Goal: Task Accomplishment & Management: Manage account settings

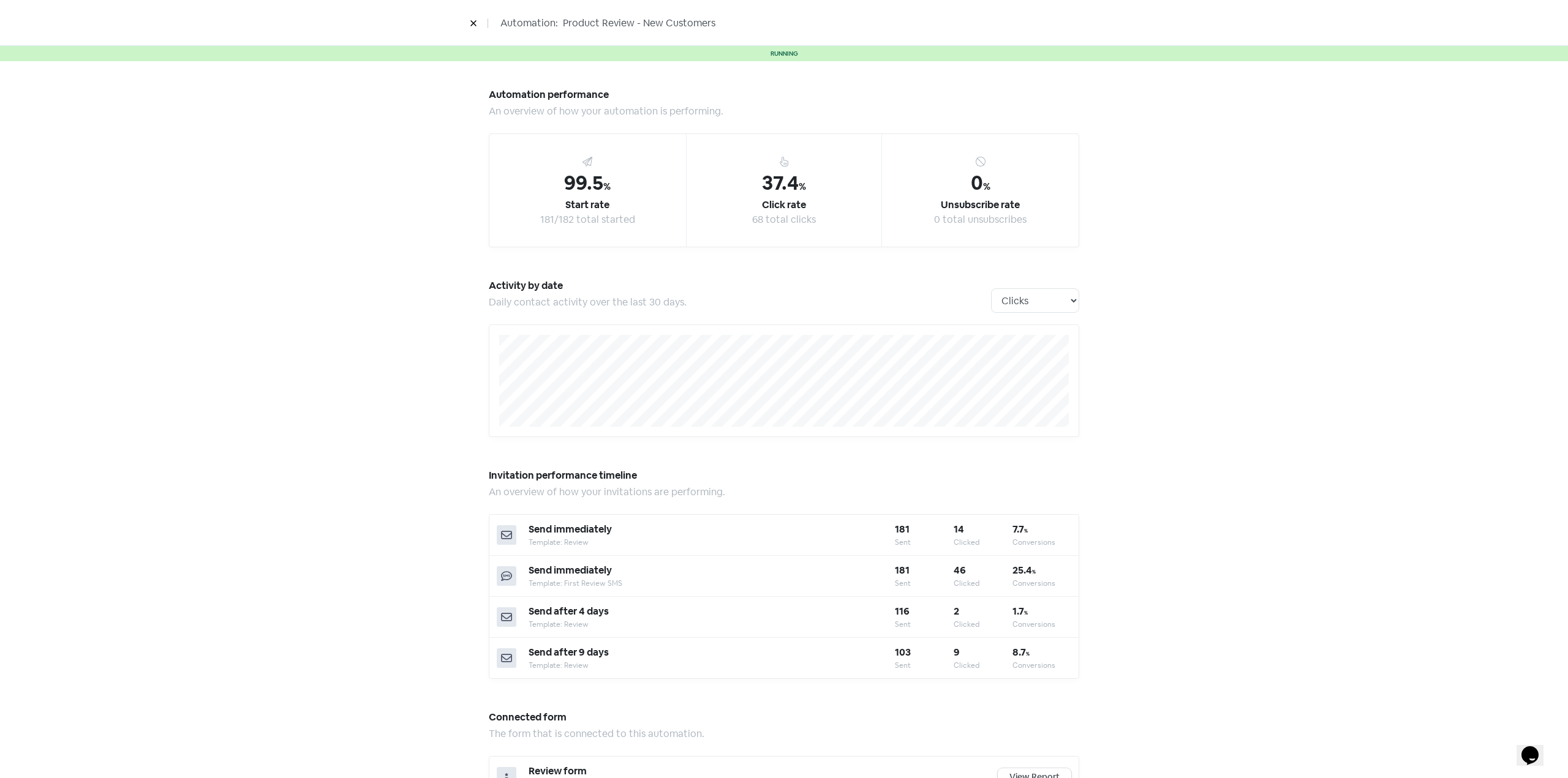
click at [468, 13] on button at bounding box center [473, 23] width 18 height 21
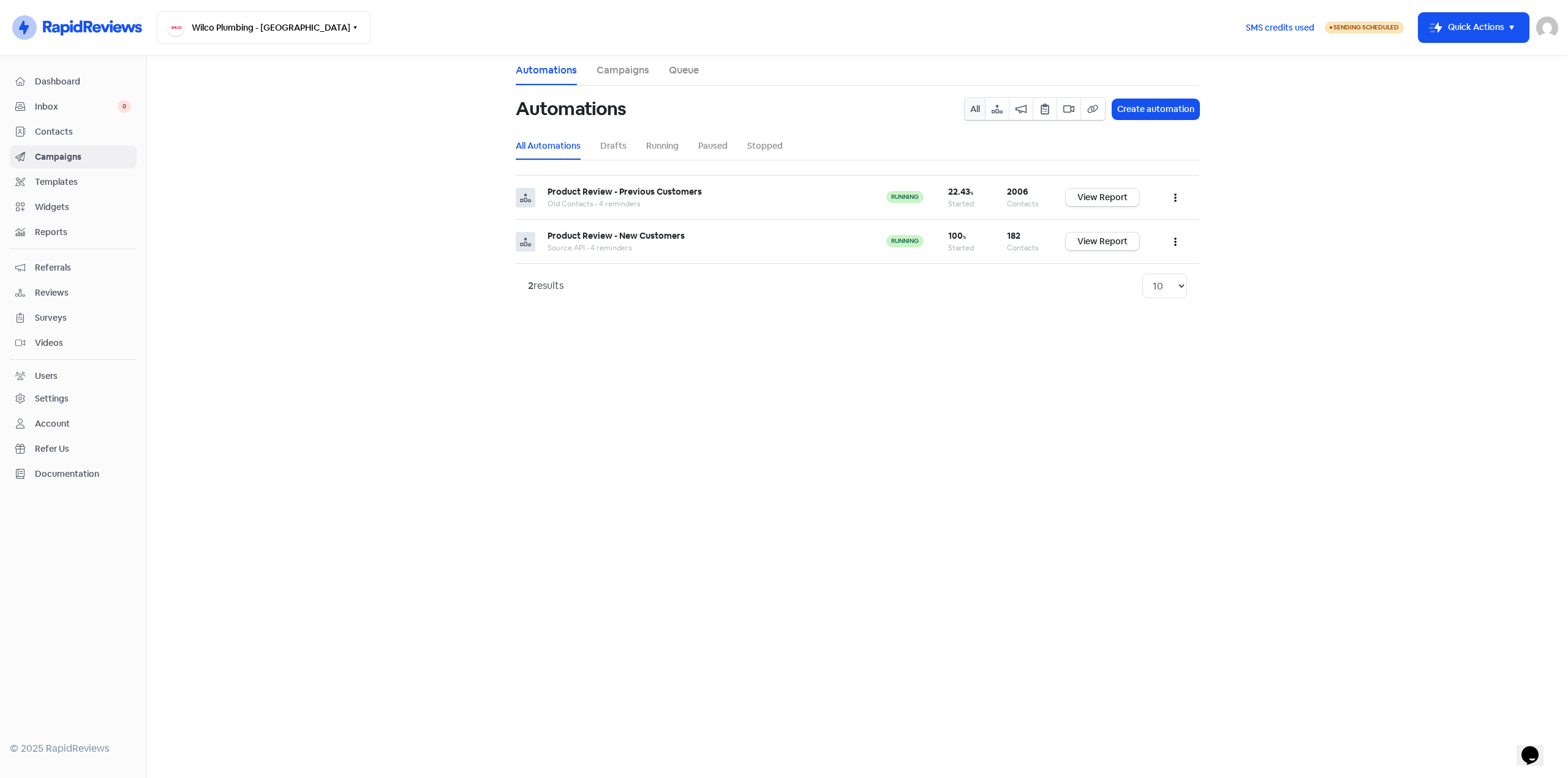
click at [57, 127] on span "Contacts" at bounding box center [83, 131] width 96 height 13
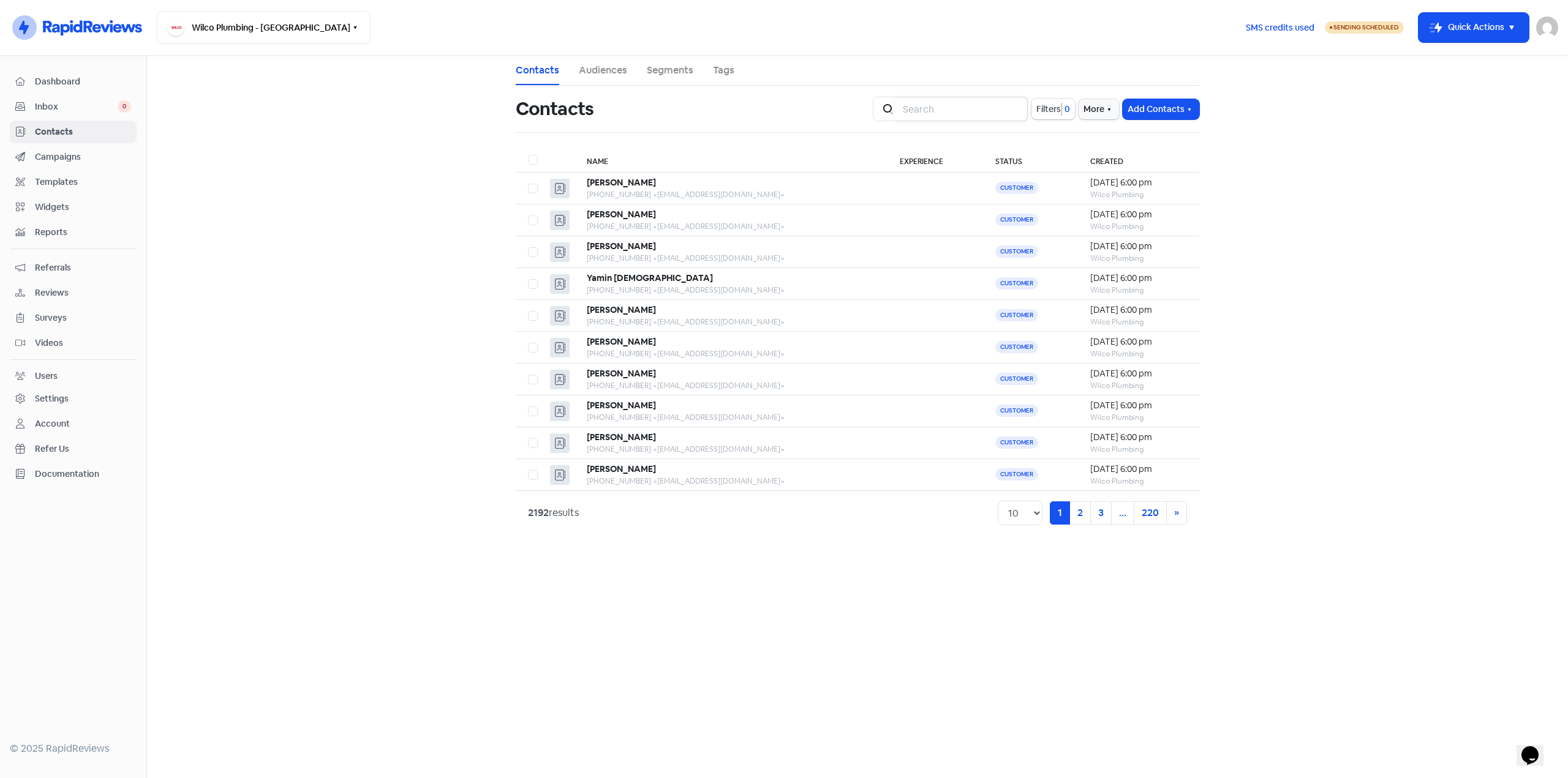
click at [934, 114] on input "search" at bounding box center [960, 108] width 132 height 24
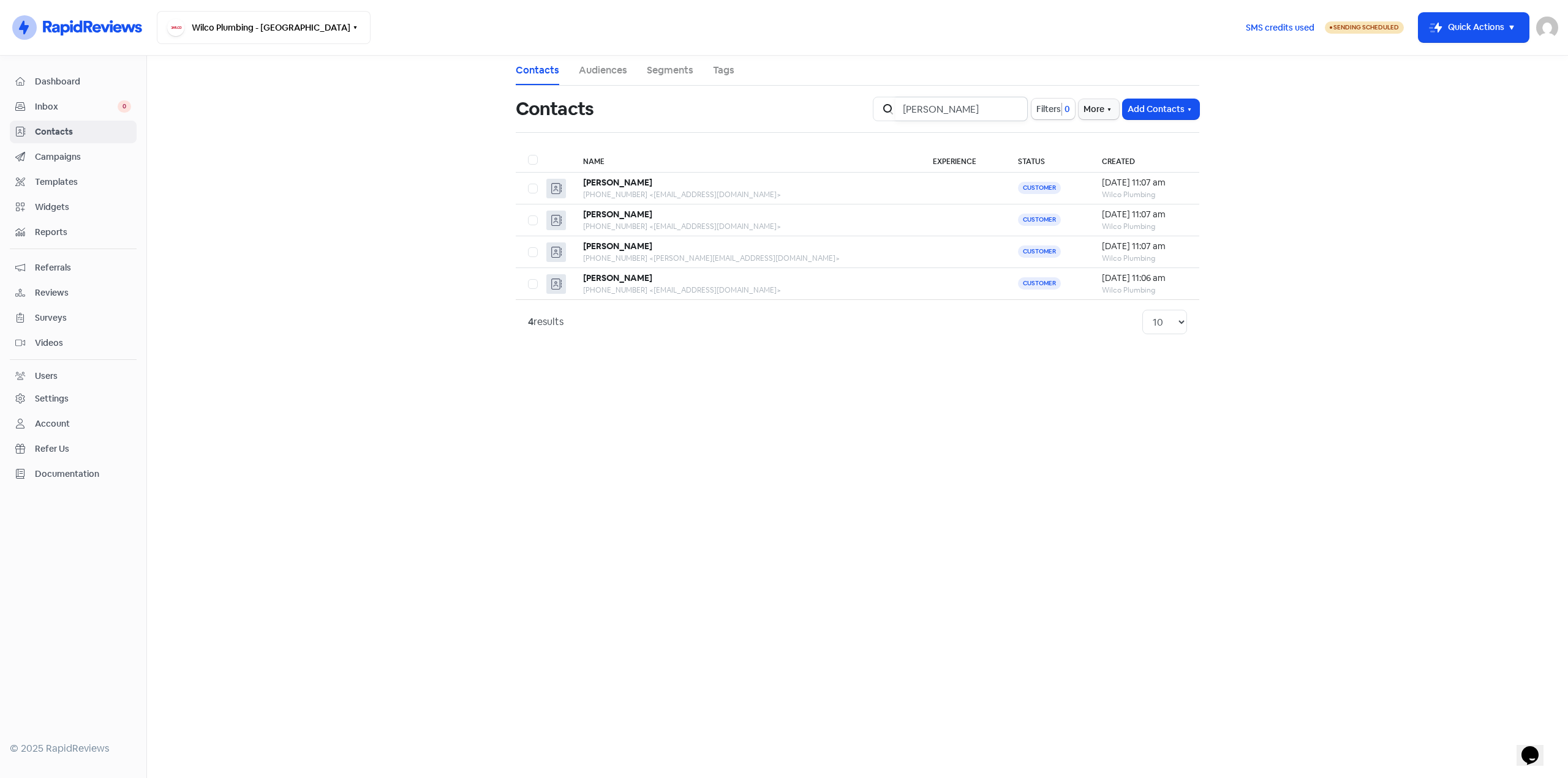
drag, startPoint x: 909, startPoint y: 110, endPoint x: 855, endPoint y: 119, distance: 54.7
click at [838, 118] on div "Contacts Icon For Search [PERSON_NAME] 0 More Add Contacts" at bounding box center [857, 109] width 698 height 40
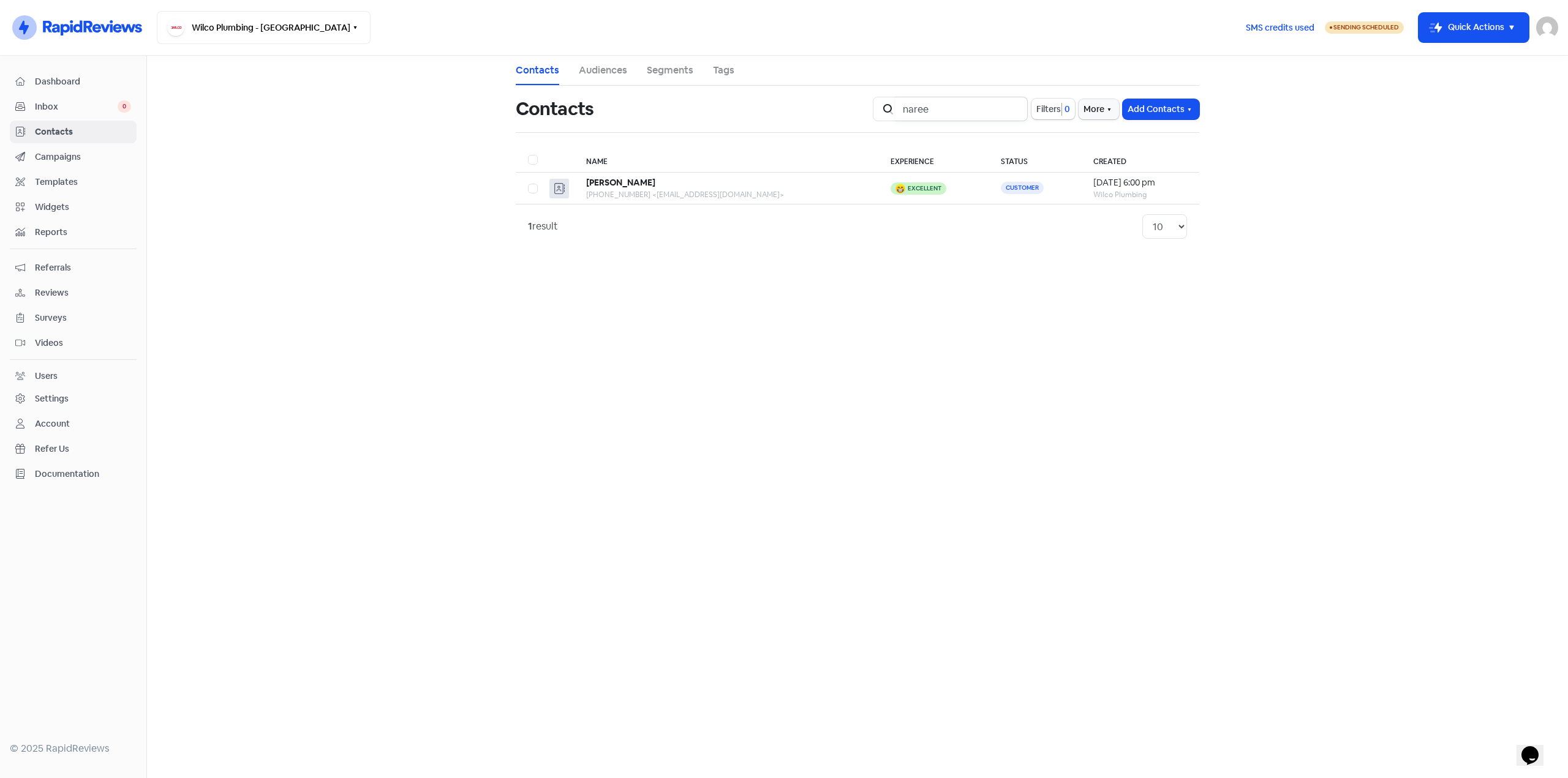
type input "naree"
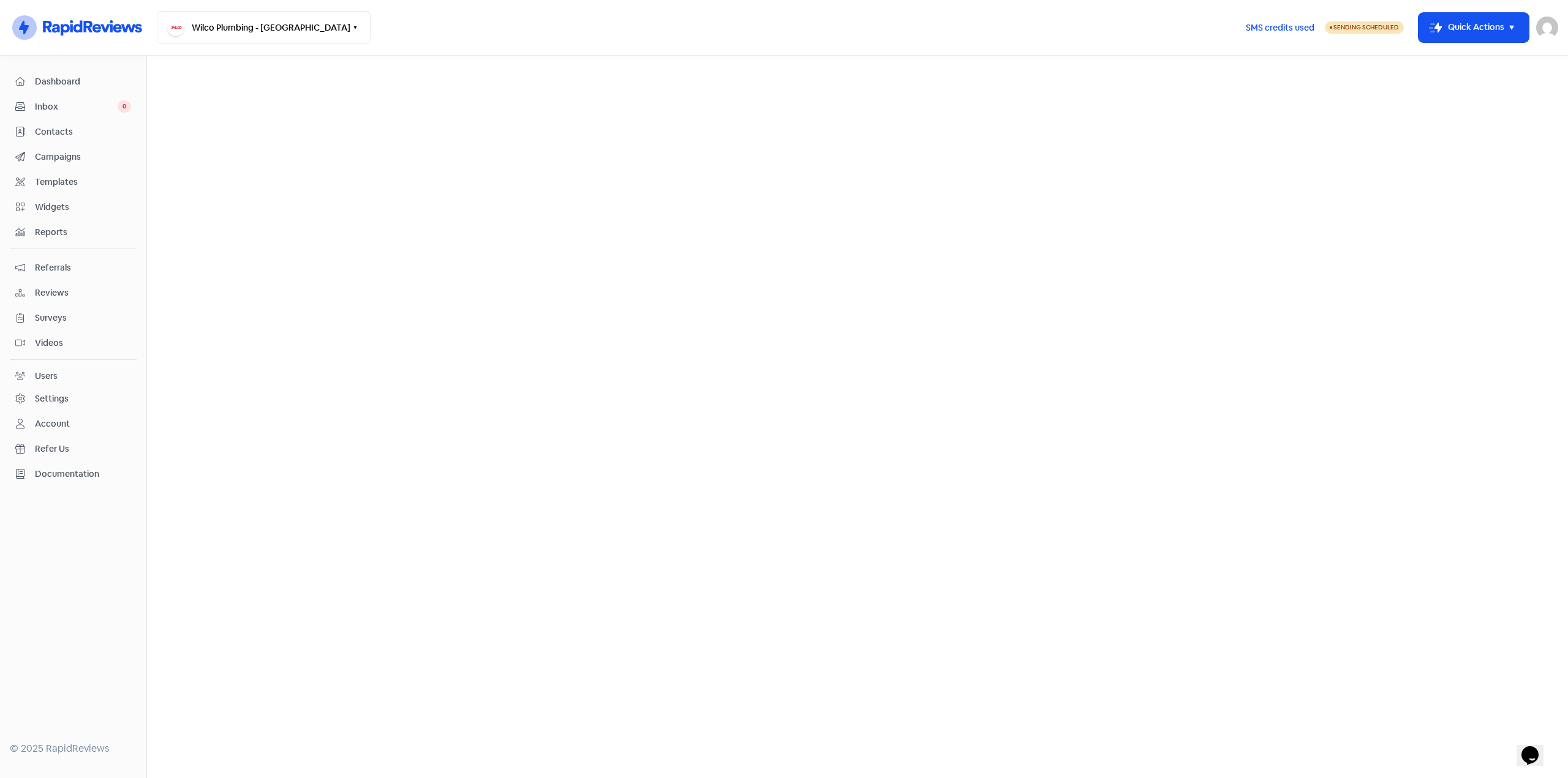
click at [57, 392] on div "Settings" at bounding box center [51, 398] width 34 height 13
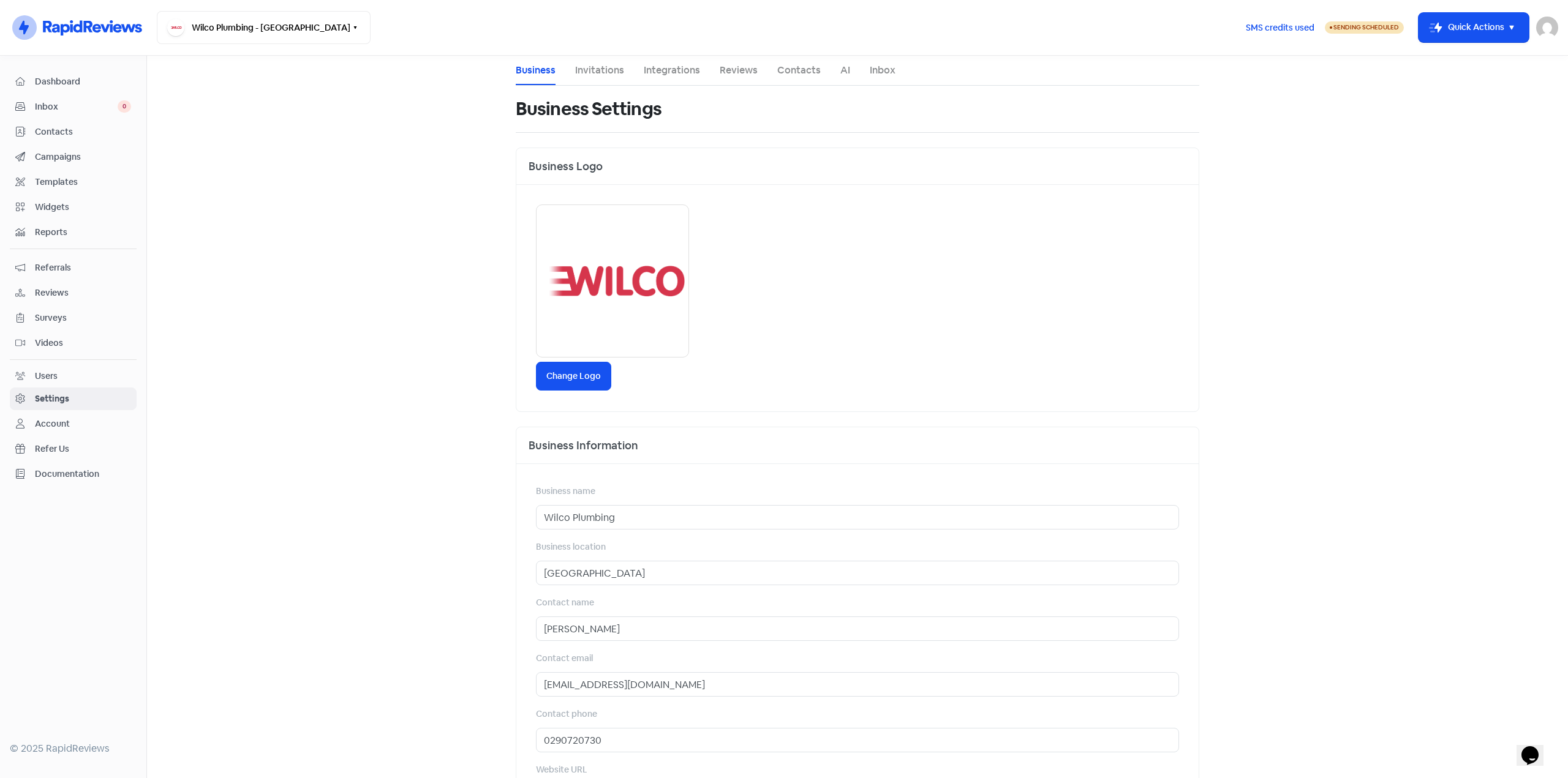
click at [589, 76] on link "Invitations" at bounding box center [599, 69] width 49 height 14
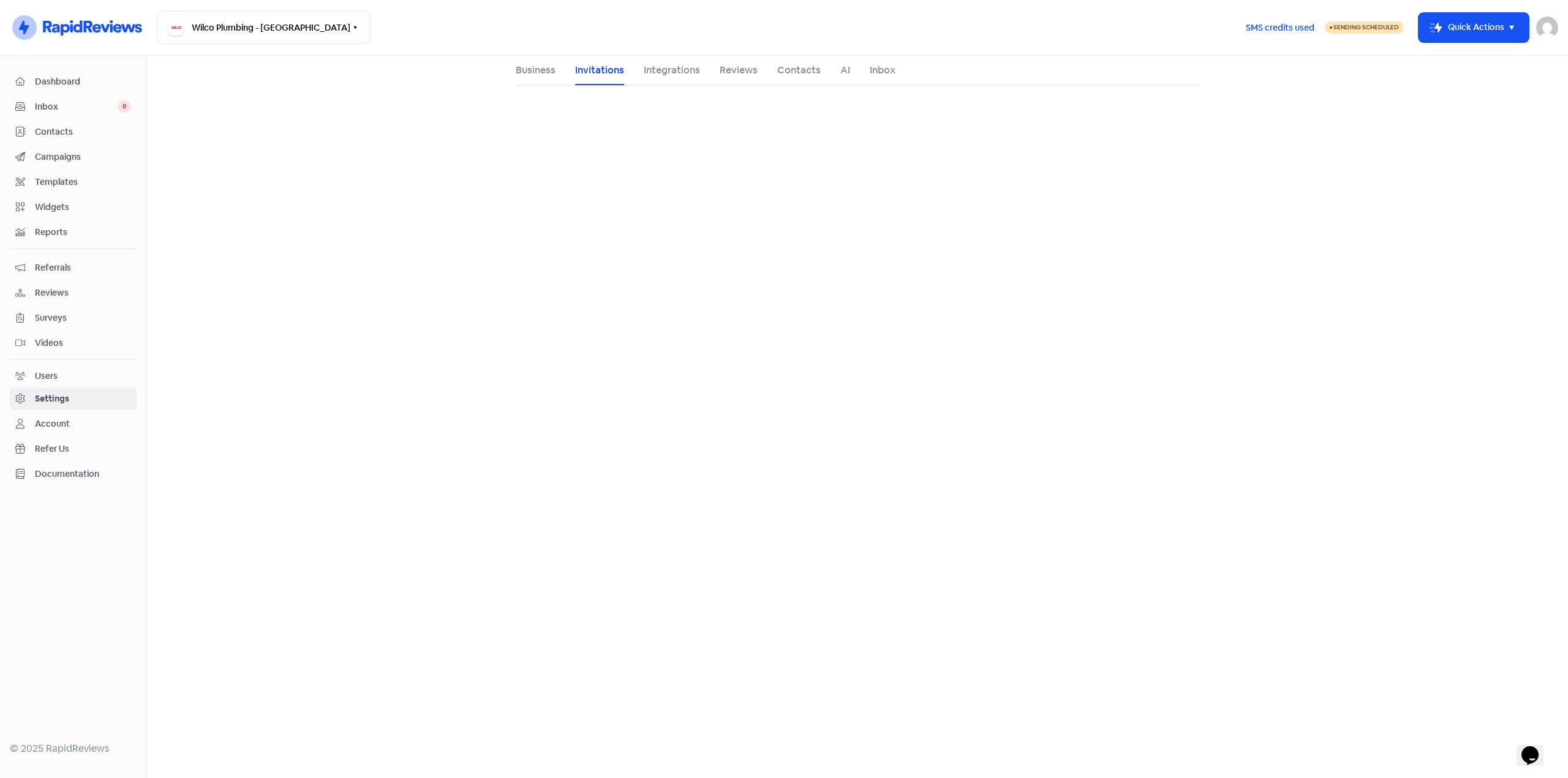
click at [650, 56] on li "Integrations" at bounding box center [671, 70] width 56 height 29
select select "Australia/Sydney"
select select "09:00:00"
select select "17:30:00"
select select "09:00:00"
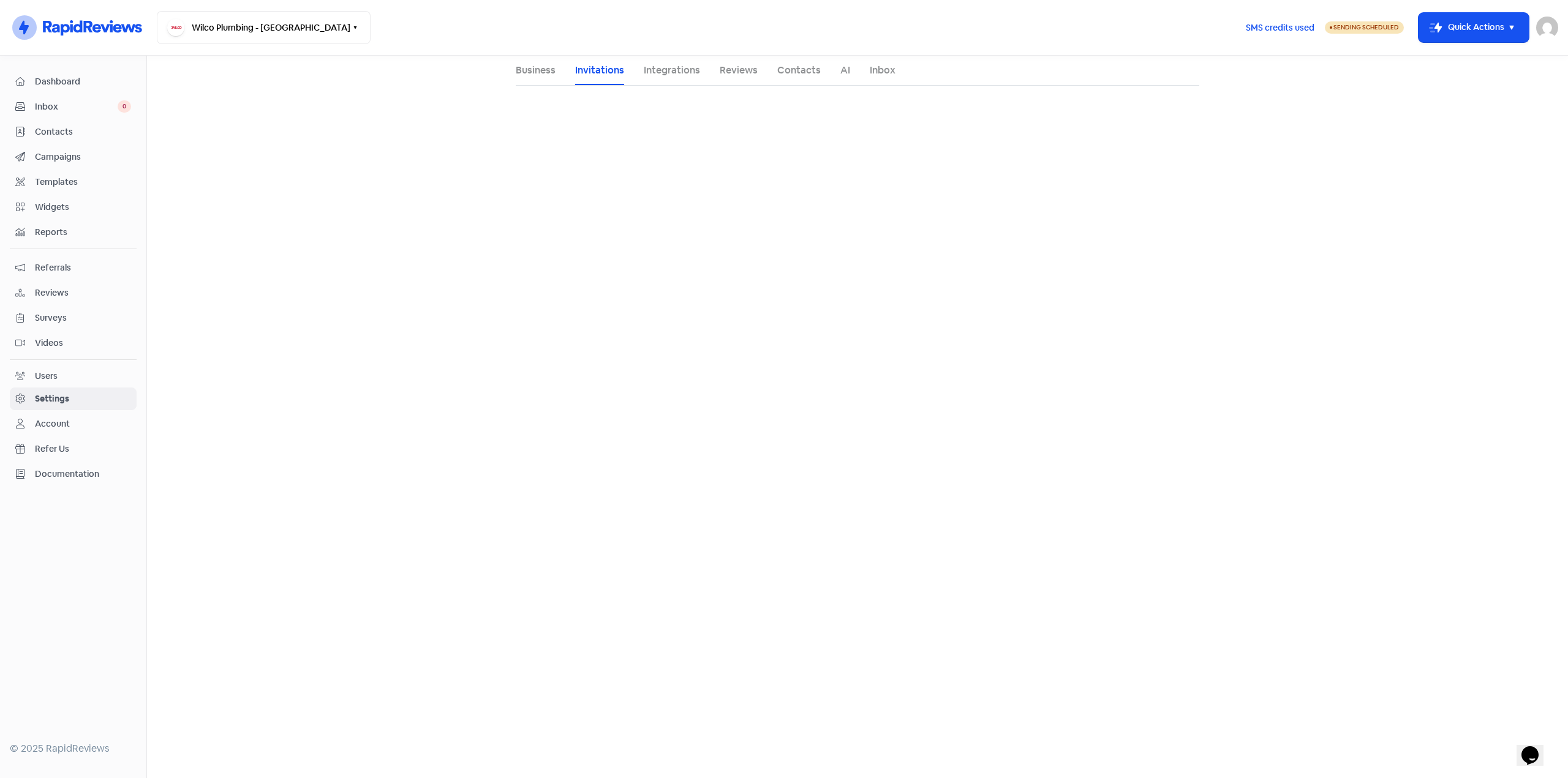
select select "17:30:00"
select select "09:00:00"
select select "17:30:00"
select select "09:00:00"
select select "17:30:00"
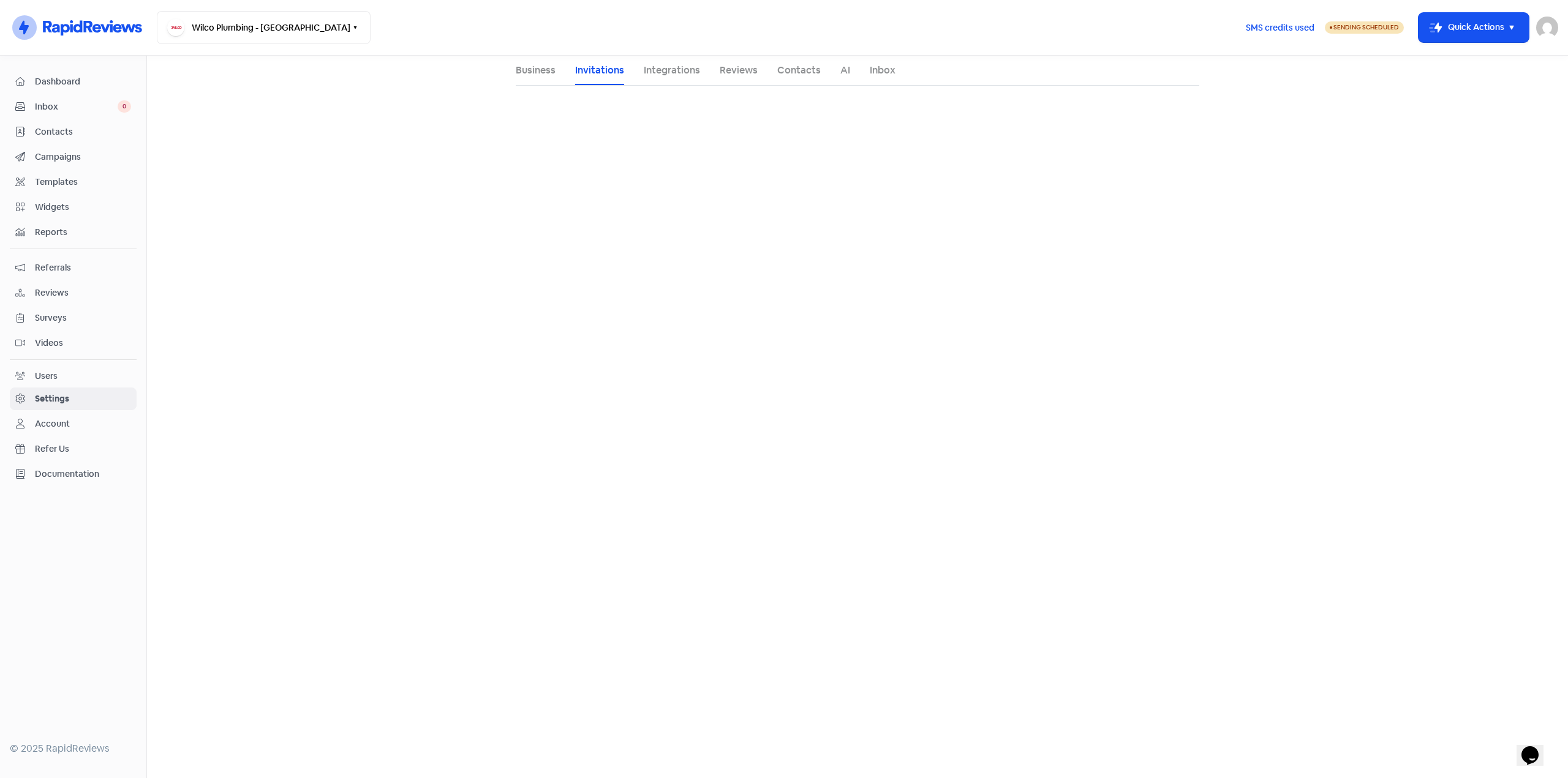
select select "09:00:00"
select select "17:30:00"
select select "AU"
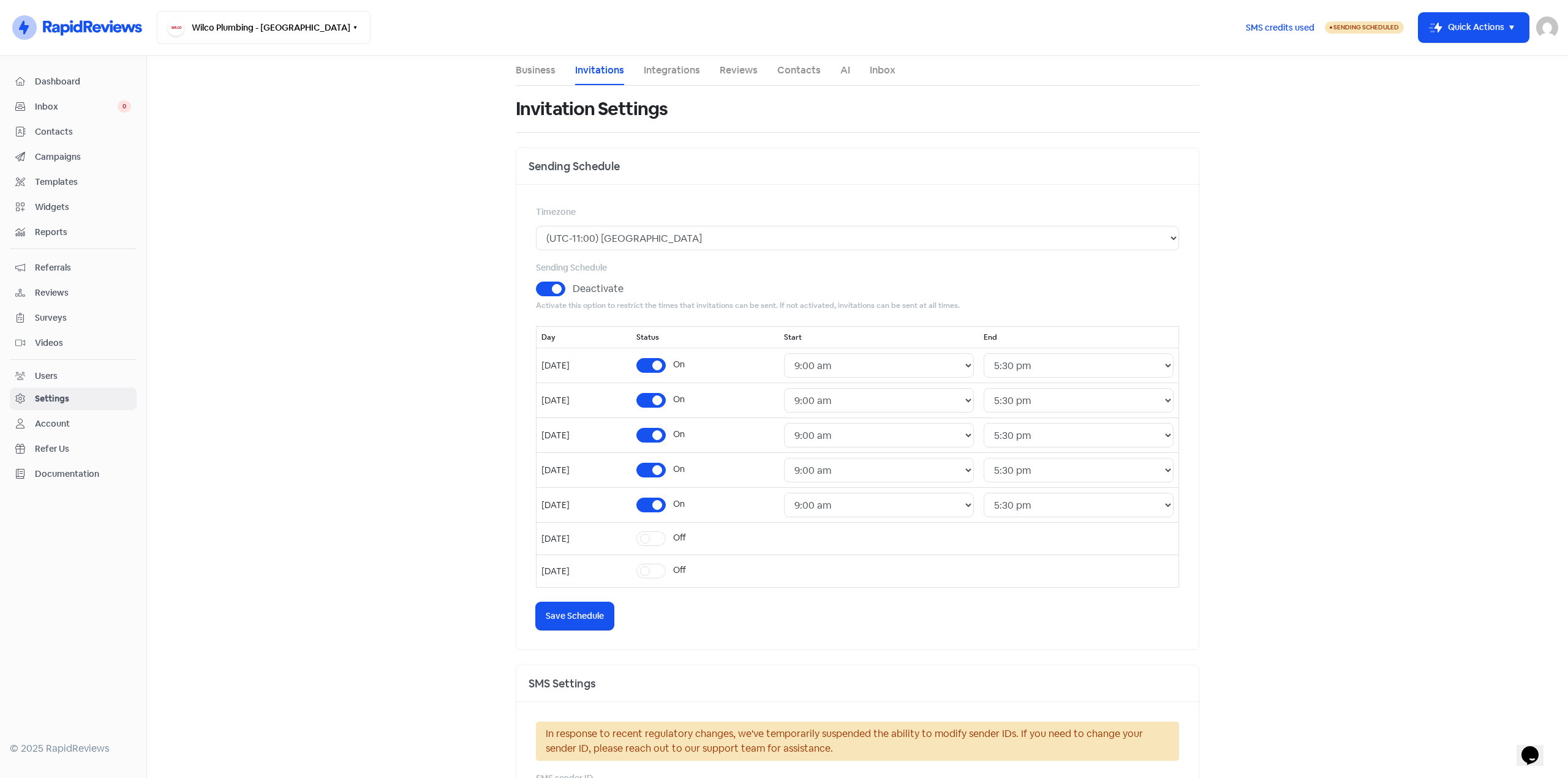
click at [655, 62] on li "Integrations" at bounding box center [671, 70] width 56 height 29
click at [659, 67] on link "Integrations" at bounding box center [671, 69] width 56 height 14
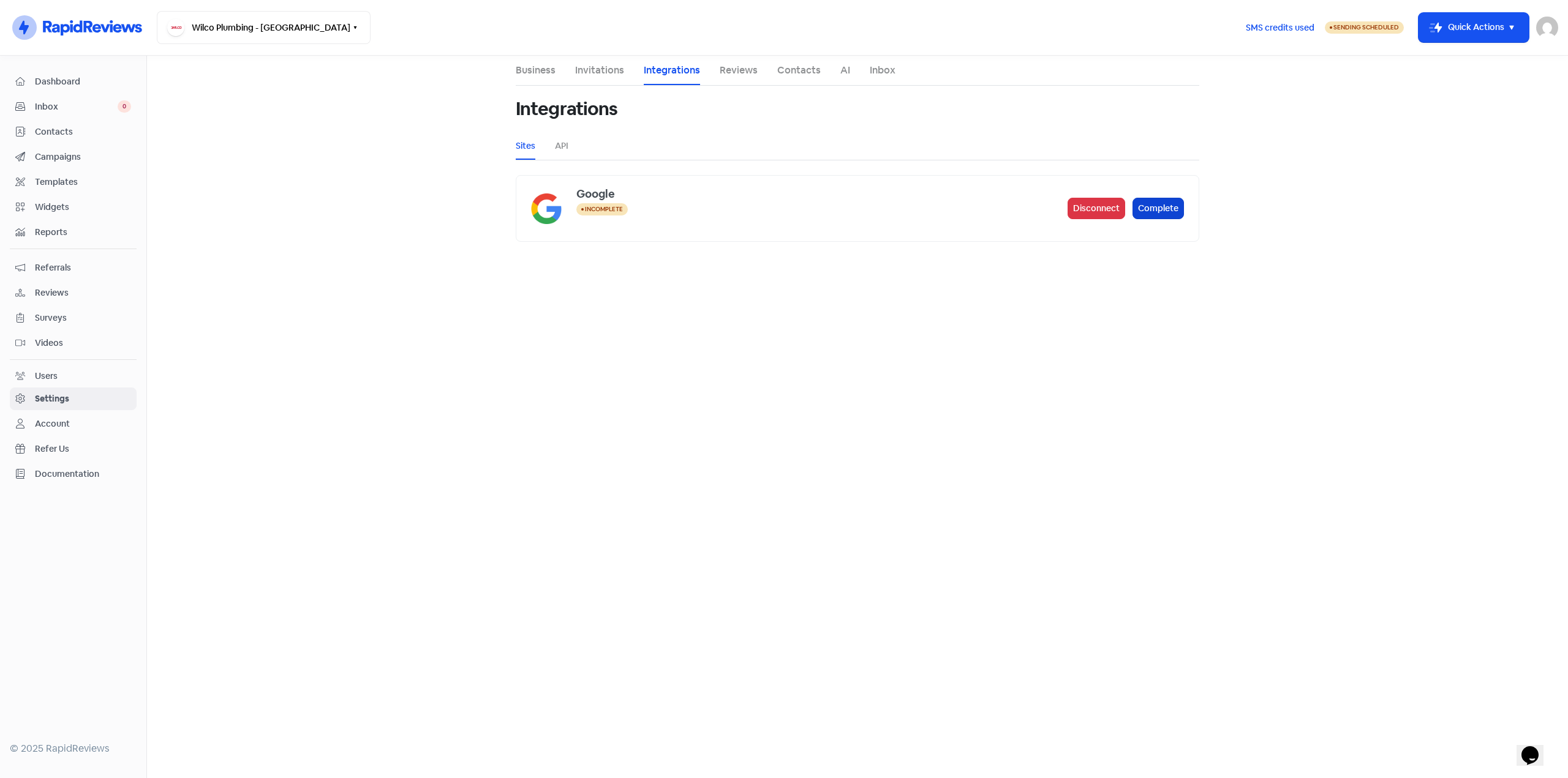
click at [1156, 205] on button "Complete" at bounding box center [1157, 208] width 51 height 21
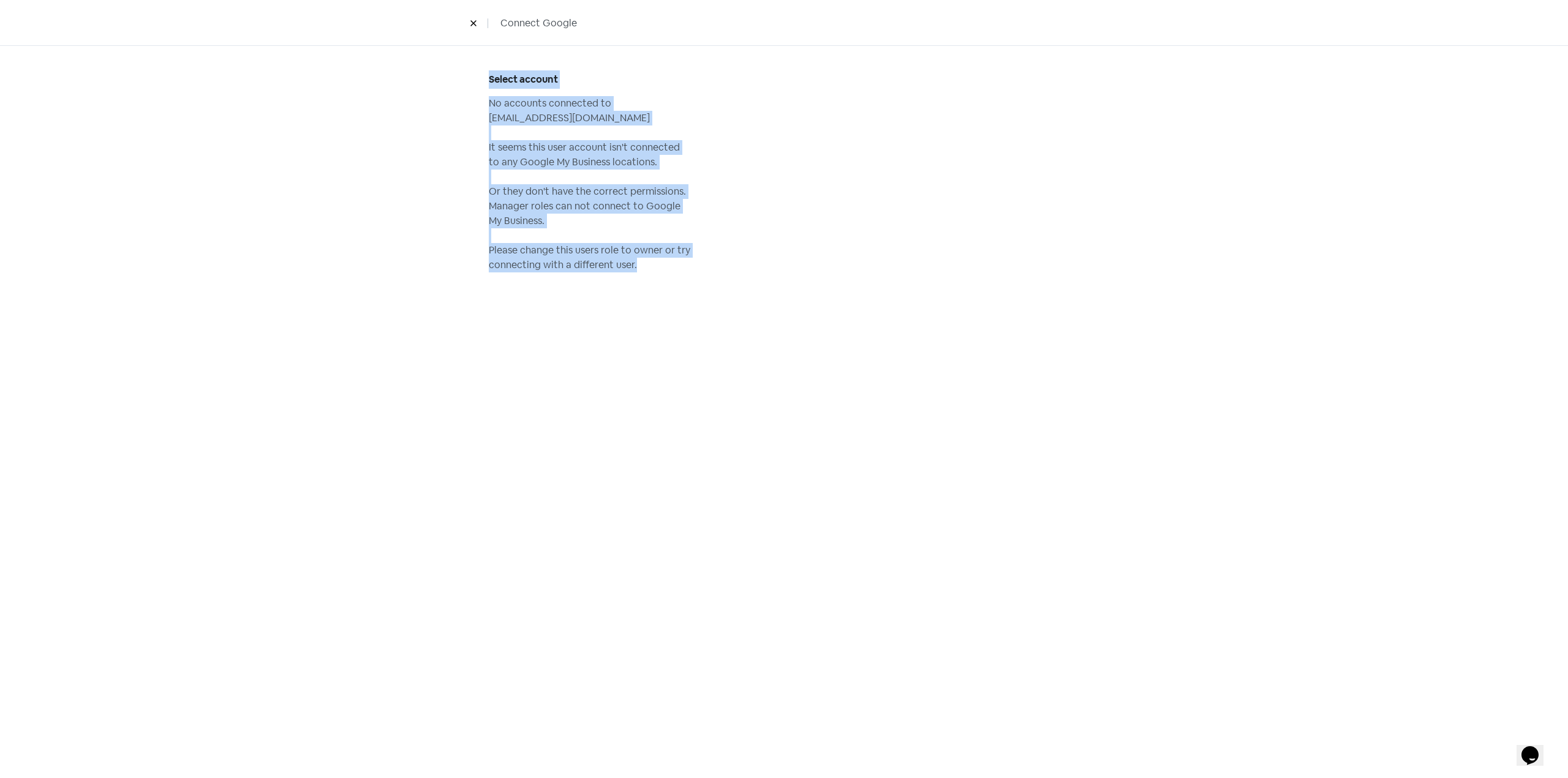
drag, startPoint x: 655, startPoint y: 274, endPoint x: 476, endPoint y: 83, distance: 261.8
click at [476, 83] on div "Select account No accounts connected to it@wilcoplumbing.com.au It seems this u…" at bounding box center [783, 189] width 639 height 285
copy div "Select account No accounts connected to it@wilcoplumbing.com.au It seems this u…"
